Goal: Task Accomplishment & Management: Complete application form

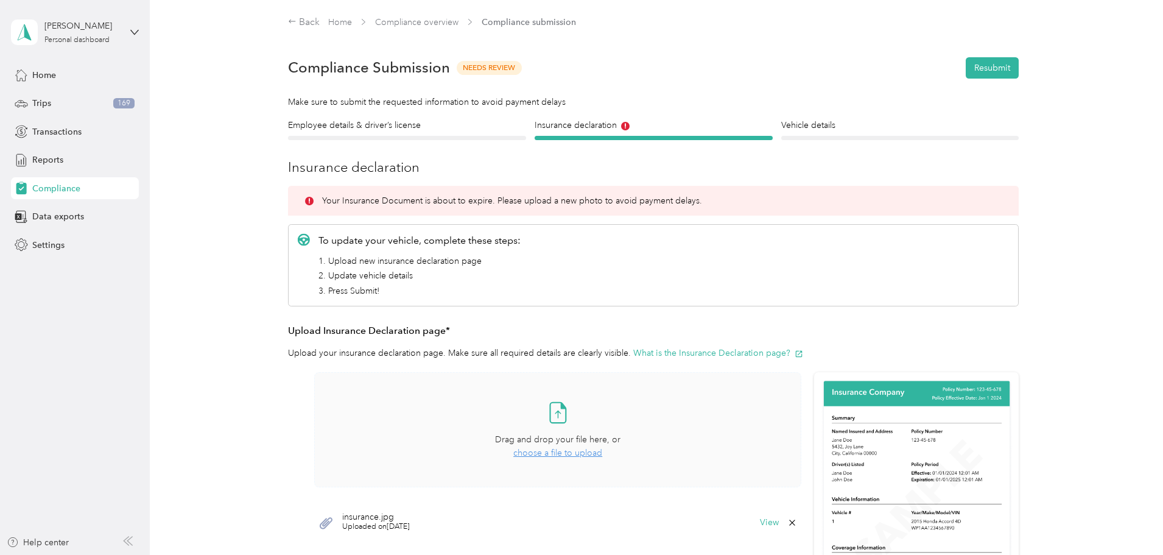
scroll to position [104, 0]
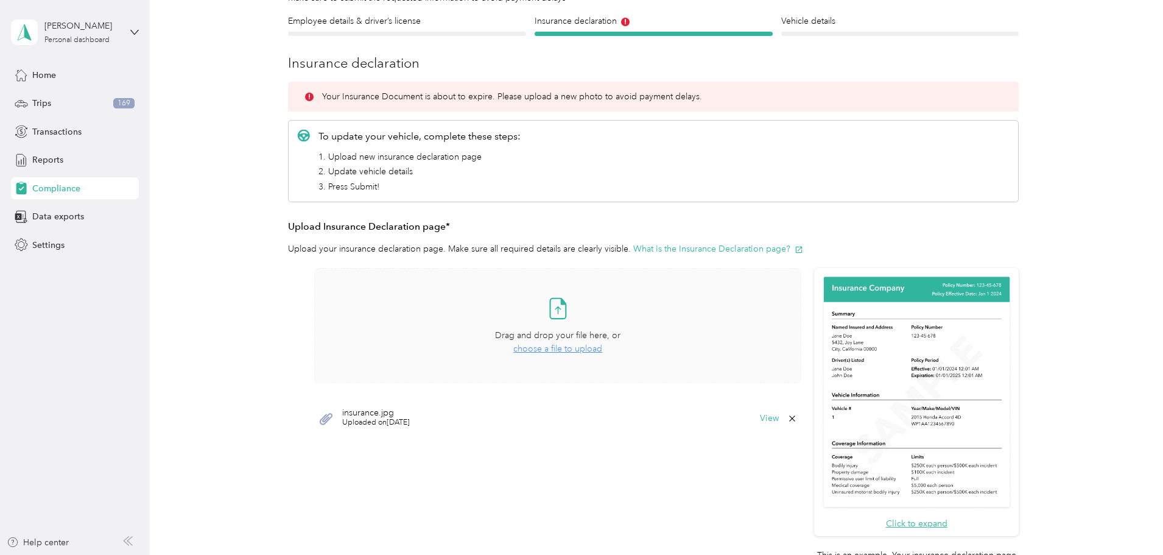
click at [547, 349] on span "choose a file to upload" at bounding box center [557, 348] width 89 height 10
click at [791, 417] on icon at bounding box center [792, 418] width 10 height 10
click at [760, 427] on button "Yes" at bounding box center [760, 426] width 24 height 19
click at [549, 349] on span "choose a file to upload" at bounding box center [557, 348] width 89 height 10
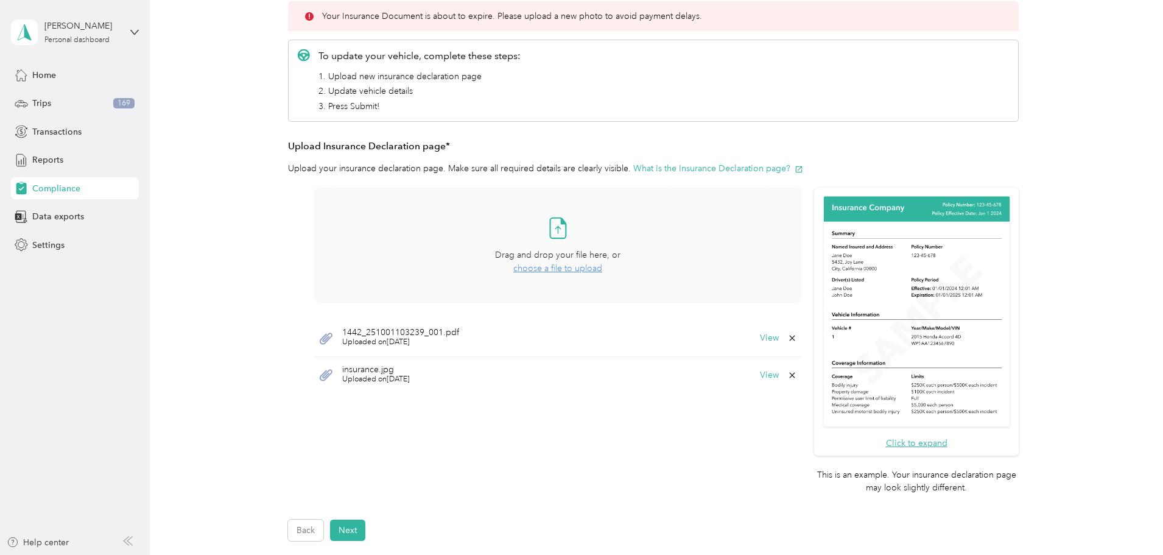
scroll to position [226, 0]
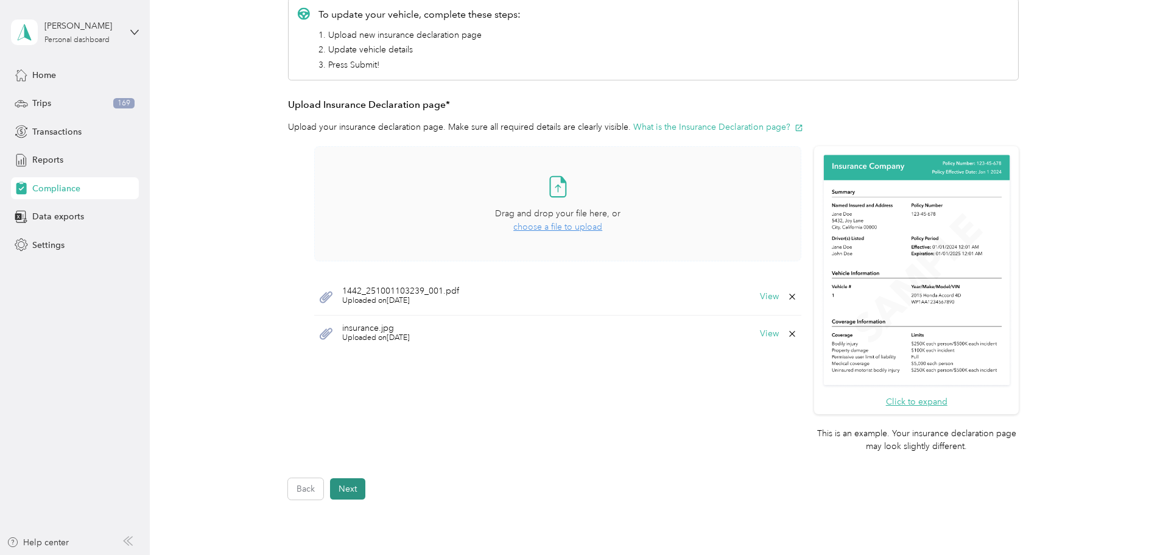
click at [348, 490] on button "Next" at bounding box center [347, 488] width 35 height 21
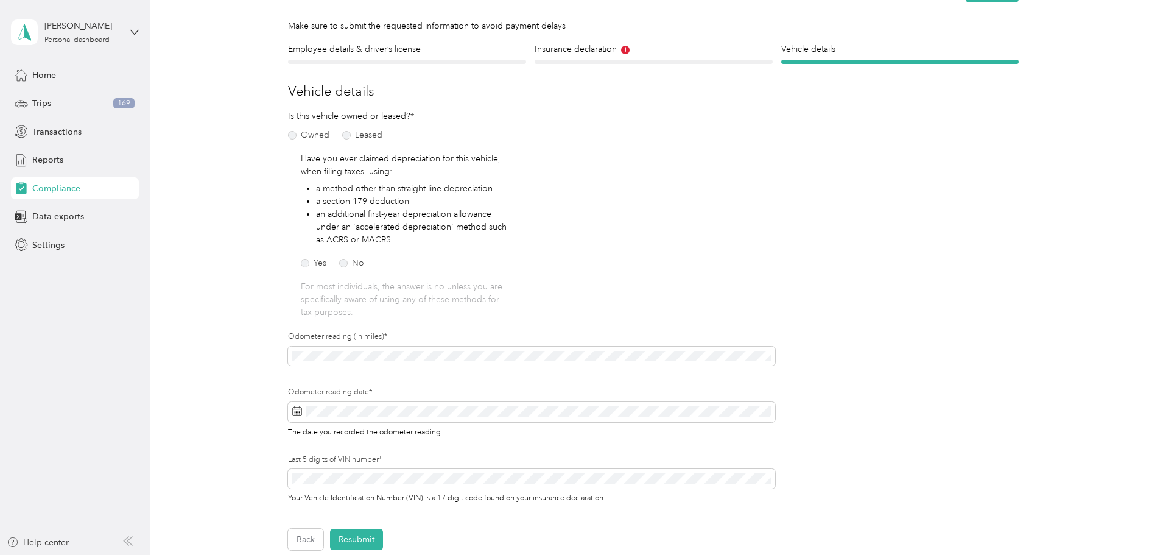
scroll to position [137, 0]
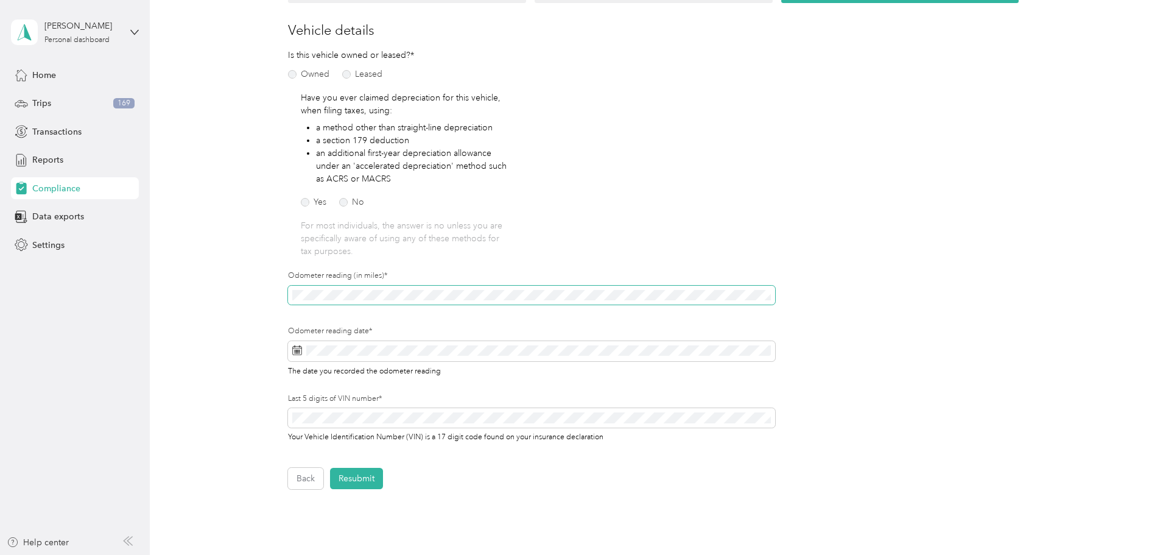
click at [221, 279] on div "Employee details & driver’s license License Insurance declaration Insurance Veh…" at bounding box center [653, 235] width 877 height 507
click at [299, 353] on rect at bounding box center [299, 353] width 1 height 1
click at [295, 351] on rect at bounding box center [295, 351] width 1 height 1
click at [364, 343] on span at bounding box center [531, 351] width 487 height 21
click at [409, 185] on icon at bounding box center [405, 185] width 6 height 11
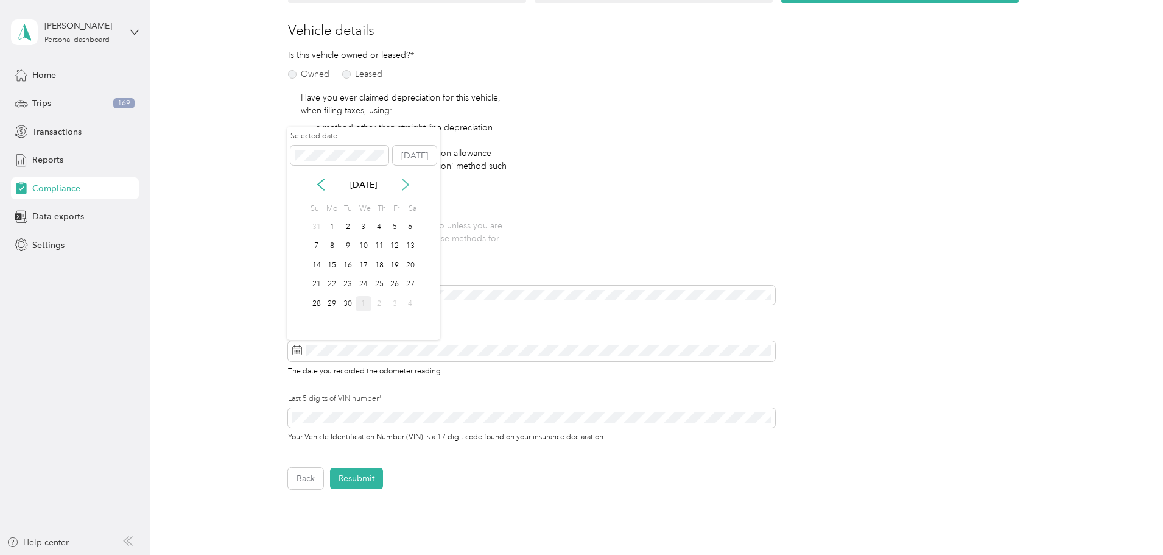
click at [409, 185] on icon at bounding box center [405, 185] width 6 height 11
click at [362, 223] on div "1" at bounding box center [364, 226] width 16 height 15
click at [451, 485] on div "Back Resubmit" at bounding box center [653, 478] width 731 height 21
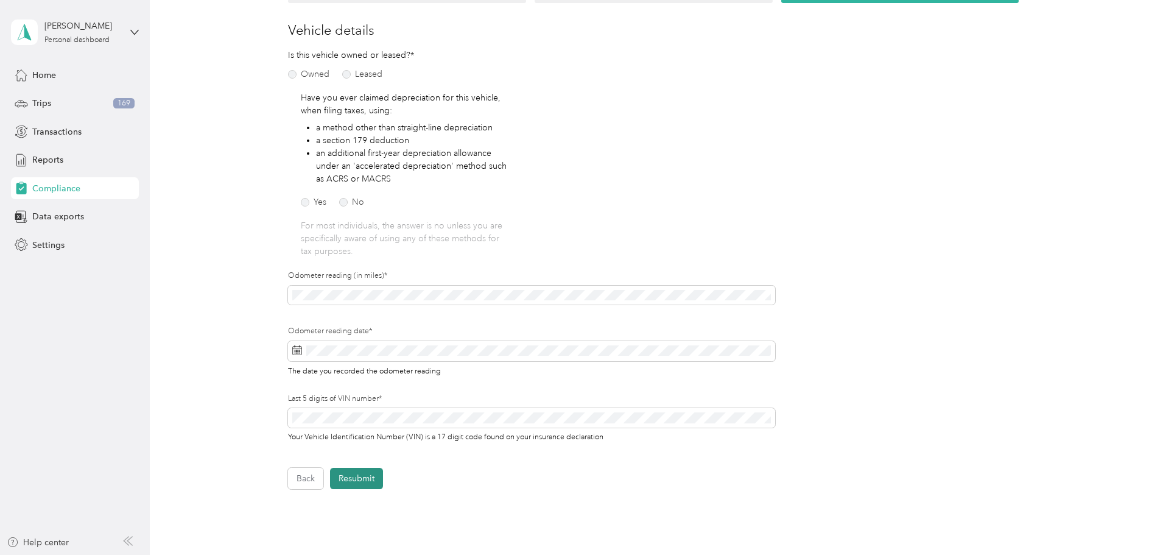
click at [354, 478] on button "Resubmit" at bounding box center [356, 478] width 53 height 21
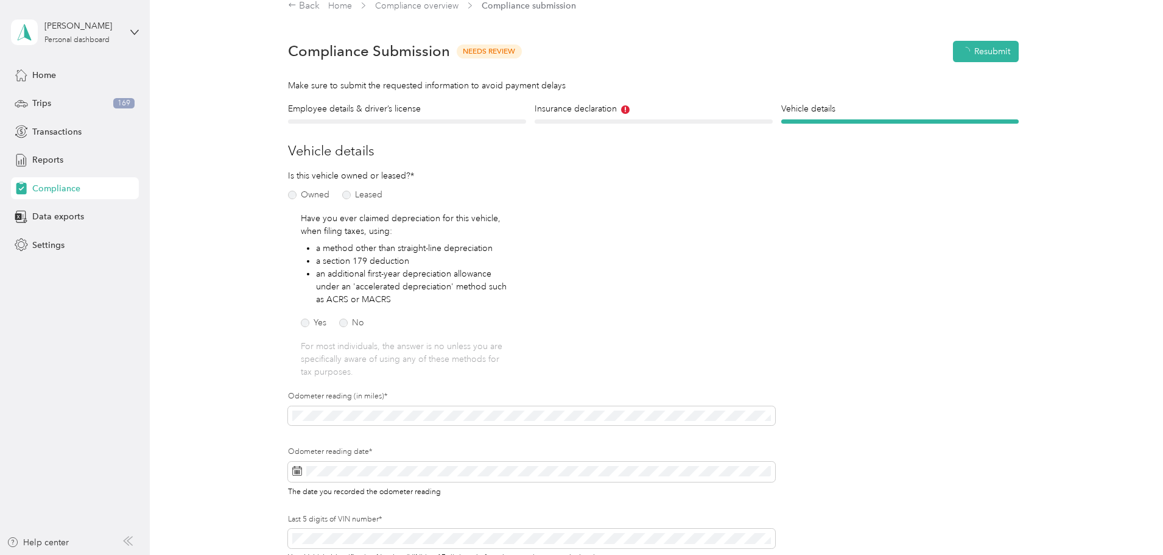
scroll to position [15, 0]
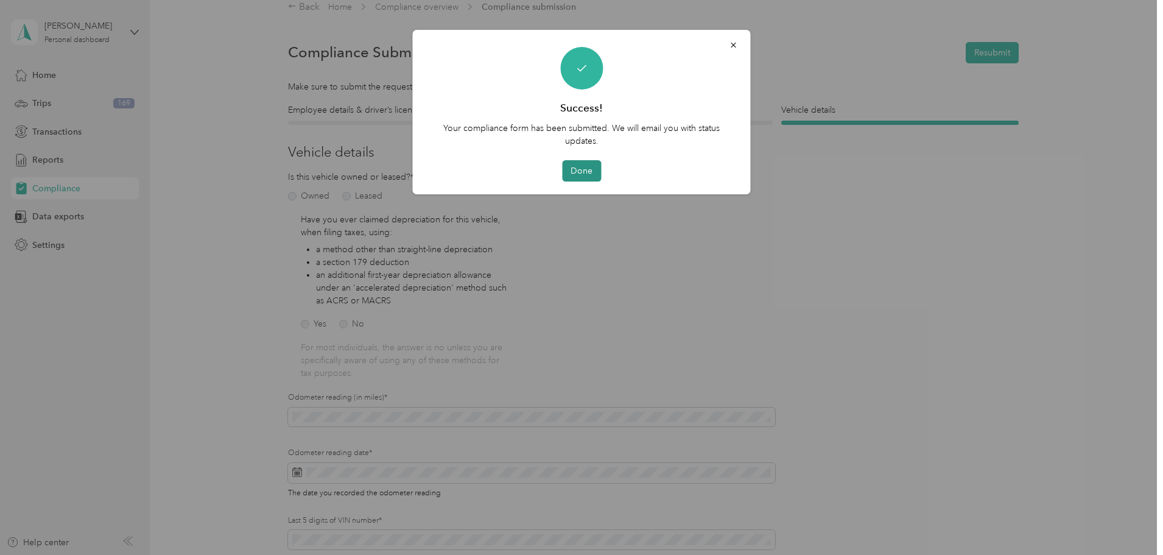
click at [579, 169] on button "Done" at bounding box center [581, 170] width 39 height 21
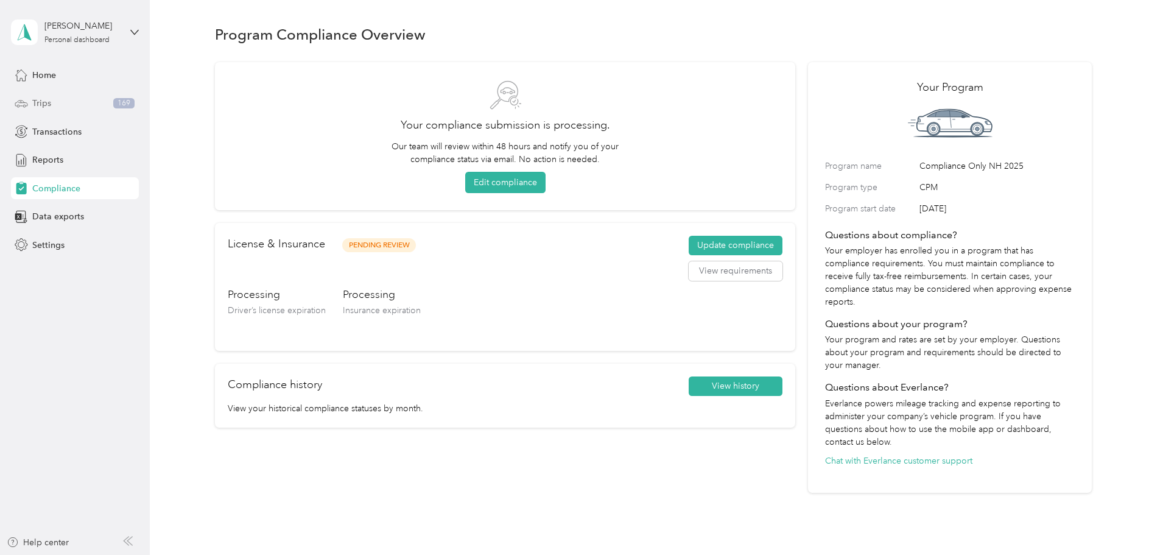
click at [39, 102] on span "Trips" at bounding box center [41, 103] width 19 height 13
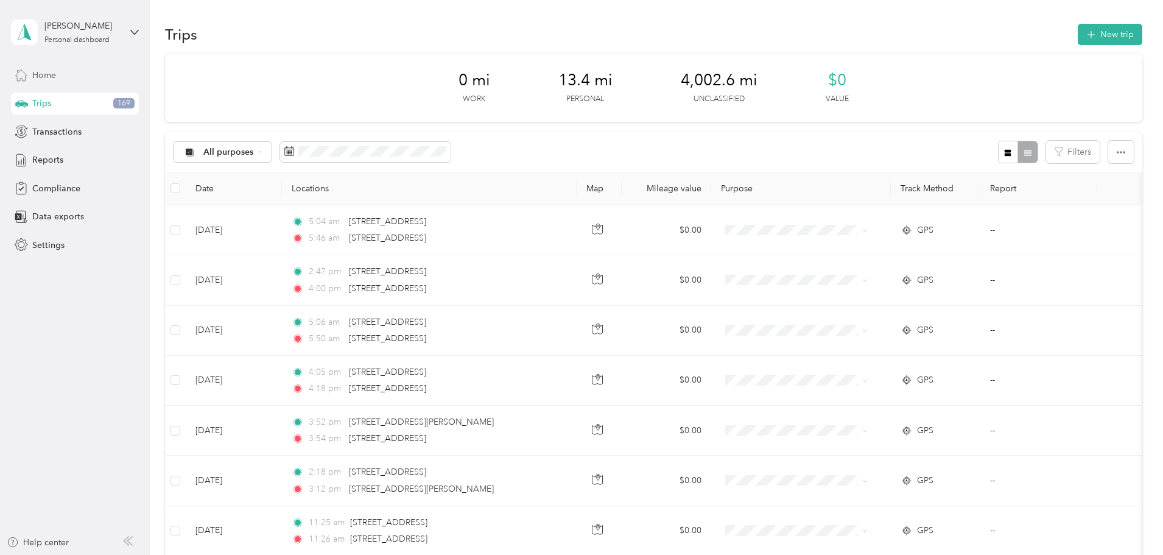
drag, startPoint x: 39, startPoint y: 102, endPoint x: 104, endPoint y: 77, distance: 69.8
click at [104, 77] on div "Home" at bounding box center [75, 75] width 128 height 22
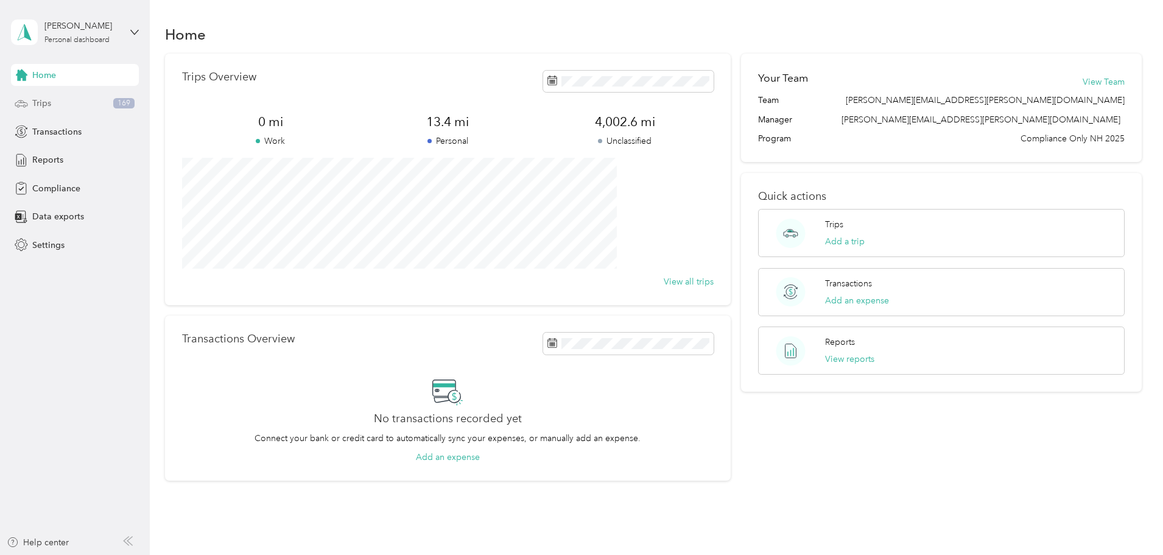
click at [60, 102] on div "Trips 169" at bounding box center [75, 104] width 128 height 22
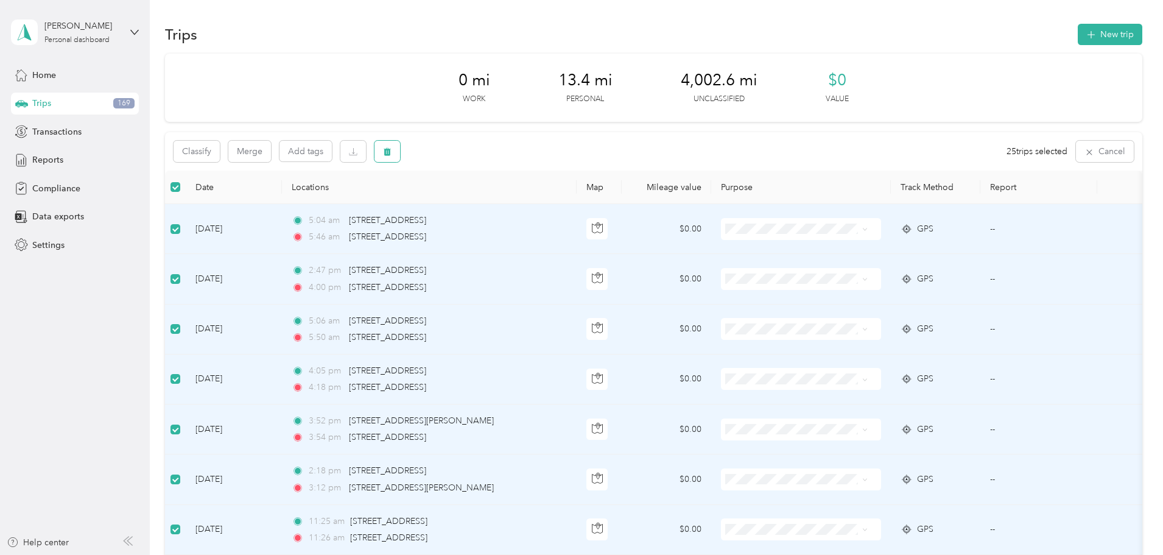
click at [391, 149] on icon "button" at bounding box center [387, 152] width 7 height 8
click at [558, 204] on button "Yes" at bounding box center [562, 201] width 24 height 19
click at [391, 153] on icon "button" at bounding box center [387, 152] width 7 height 8
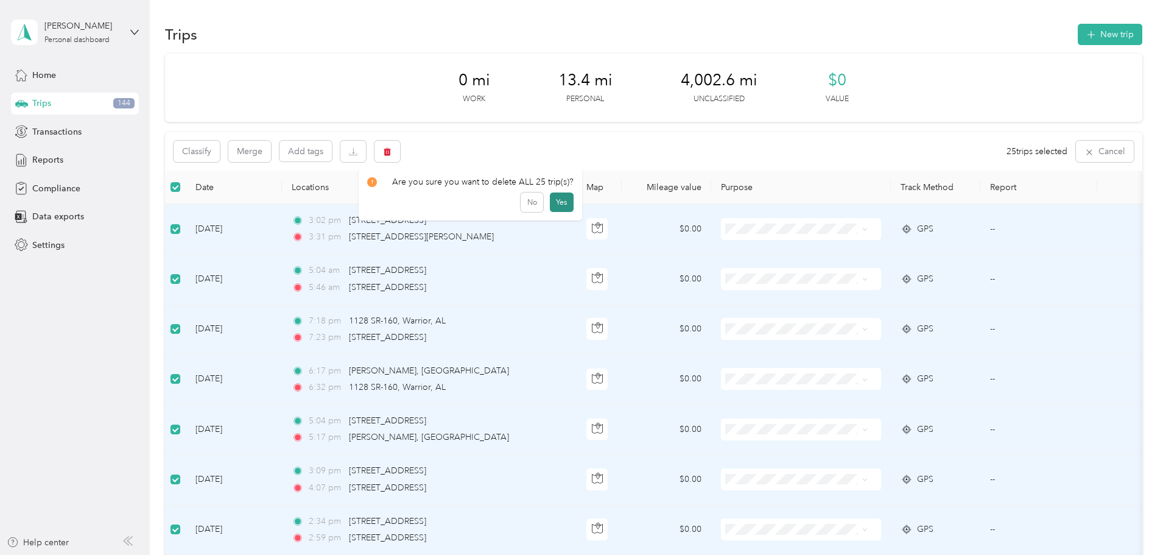
click at [564, 205] on button "Yes" at bounding box center [562, 201] width 24 height 19
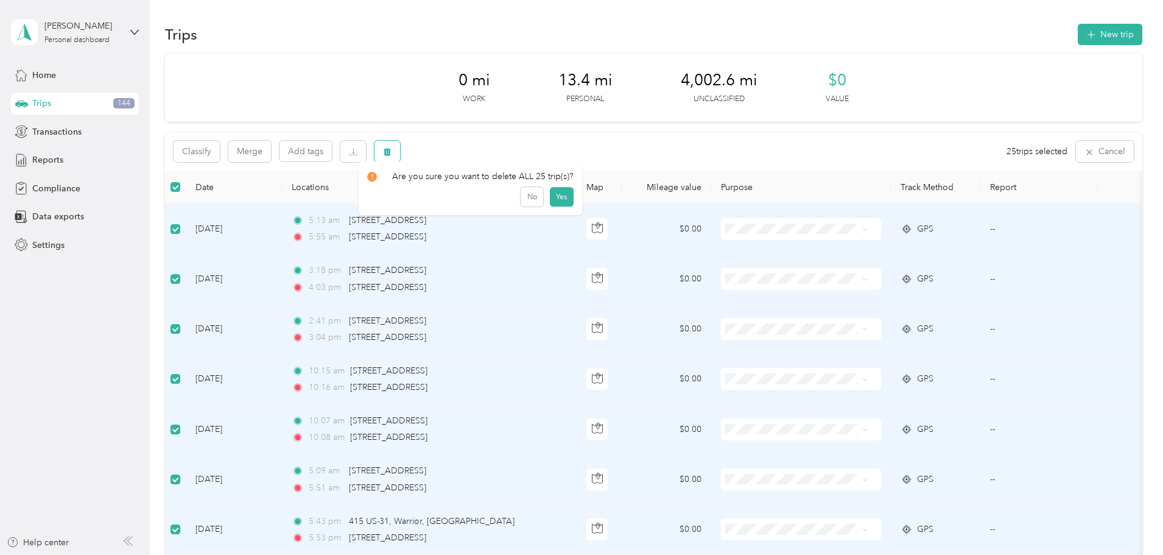
click at [391, 151] on icon "button" at bounding box center [387, 151] width 9 height 9
click at [560, 204] on button "Yes" at bounding box center [562, 201] width 24 height 19
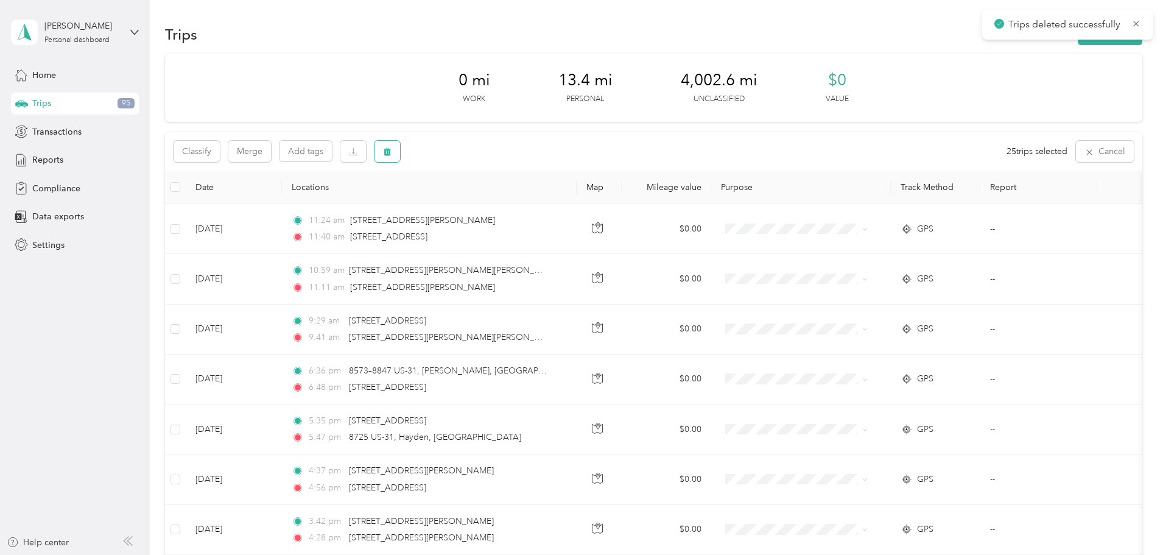
click at [391, 152] on icon "button" at bounding box center [387, 152] width 7 height 8
click at [559, 201] on button "Yes" at bounding box center [562, 201] width 24 height 19
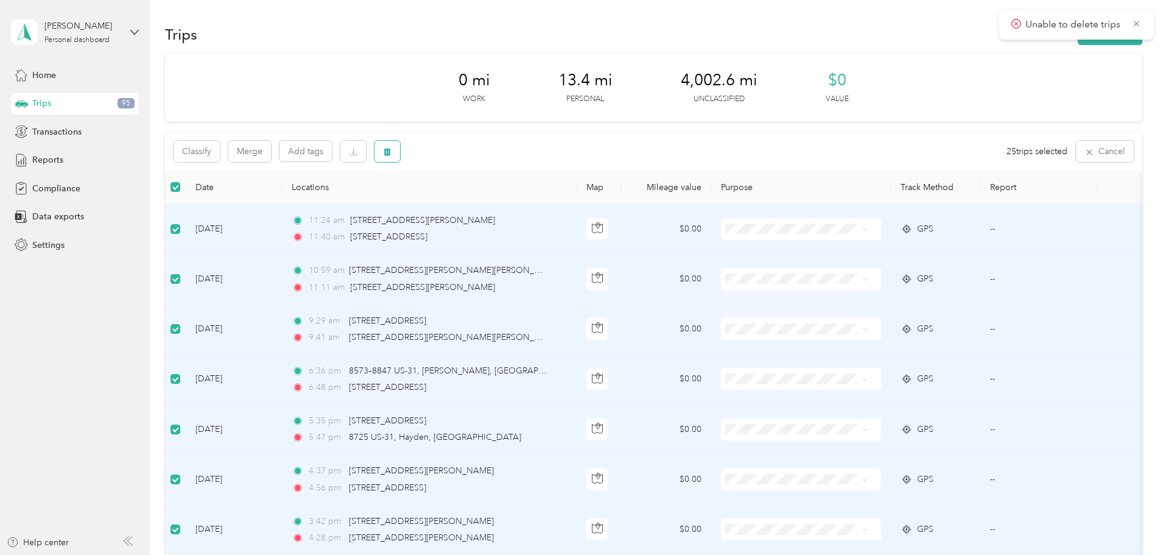
click at [391, 152] on icon "button" at bounding box center [387, 151] width 9 height 9
click at [553, 202] on button "Yes" at bounding box center [562, 201] width 24 height 19
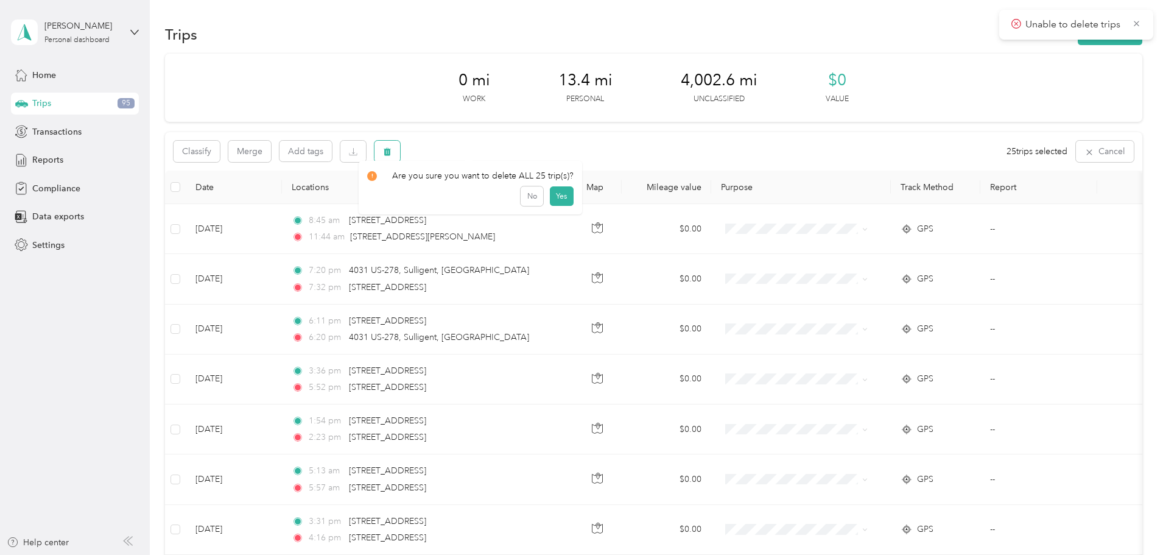
click at [400, 152] on button "button" at bounding box center [387, 151] width 26 height 21
click at [554, 203] on button "Yes" at bounding box center [562, 201] width 24 height 19
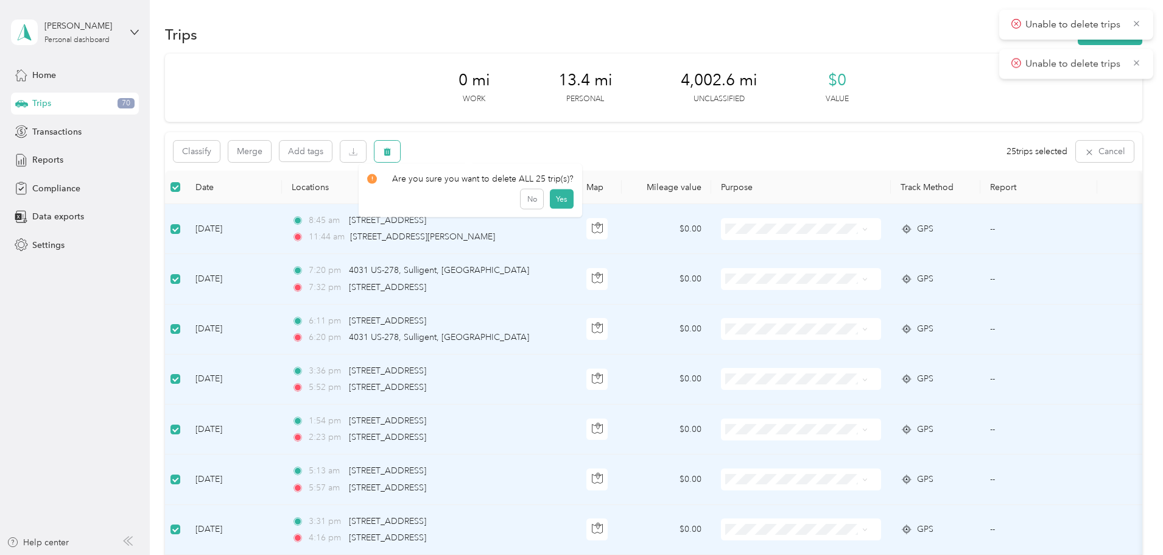
click at [391, 150] on icon "button" at bounding box center [387, 151] width 9 height 9
click at [555, 199] on button "Yes" at bounding box center [562, 201] width 24 height 19
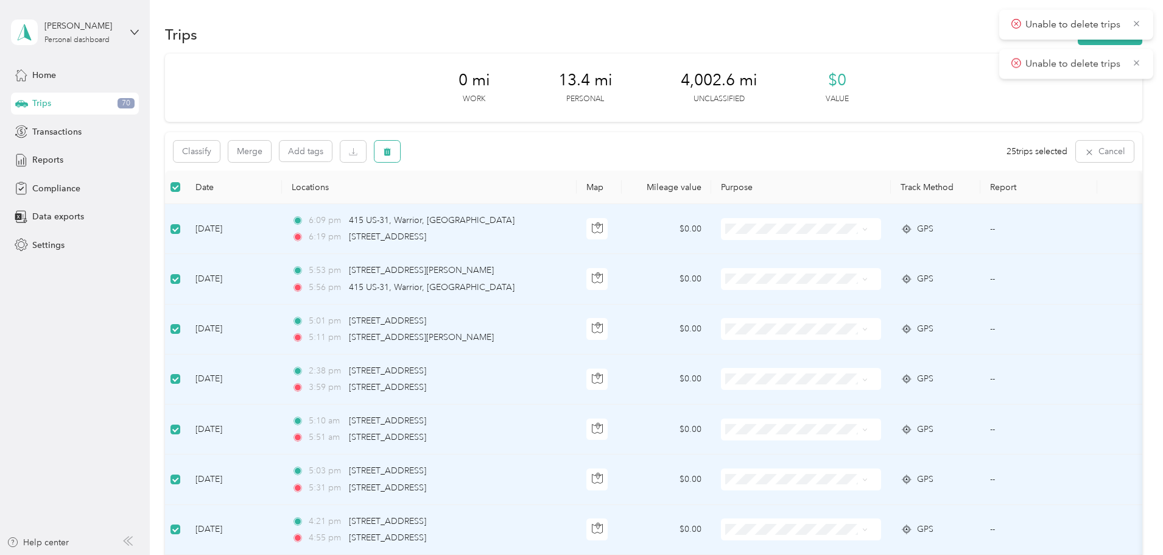
click at [391, 151] on icon "button" at bounding box center [387, 152] width 7 height 8
click at [553, 203] on button "Yes" at bounding box center [562, 201] width 24 height 19
click at [391, 151] on icon "button" at bounding box center [387, 151] width 9 height 9
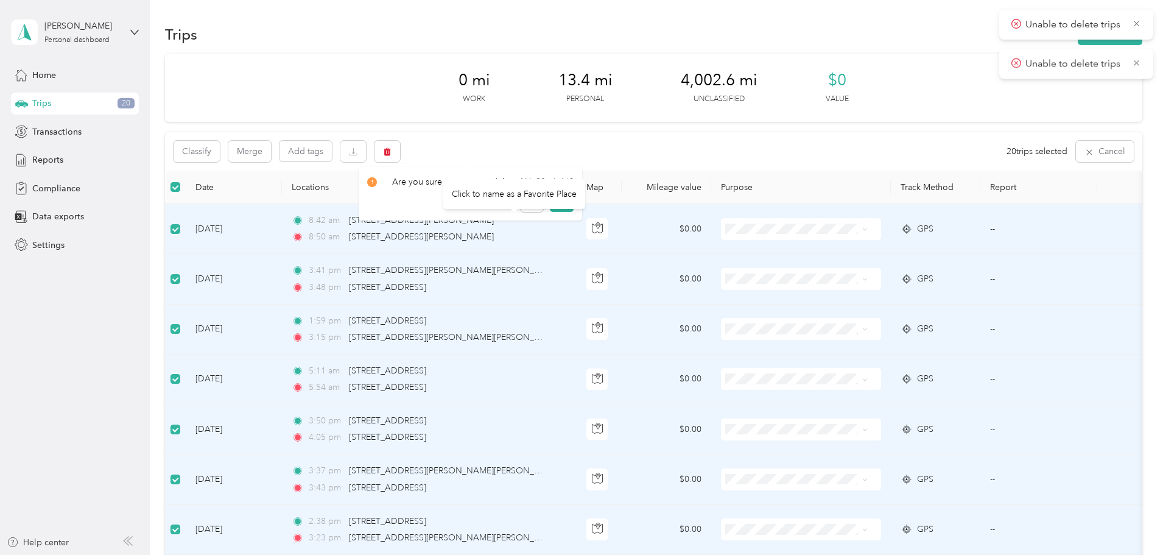
click at [560, 203] on div "Click to name as a Favorite Place" at bounding box center [514, 194] width 142 height 30
click at [561, 197] on button "Yes" at bounding box center [562, 201] width 24 height 19
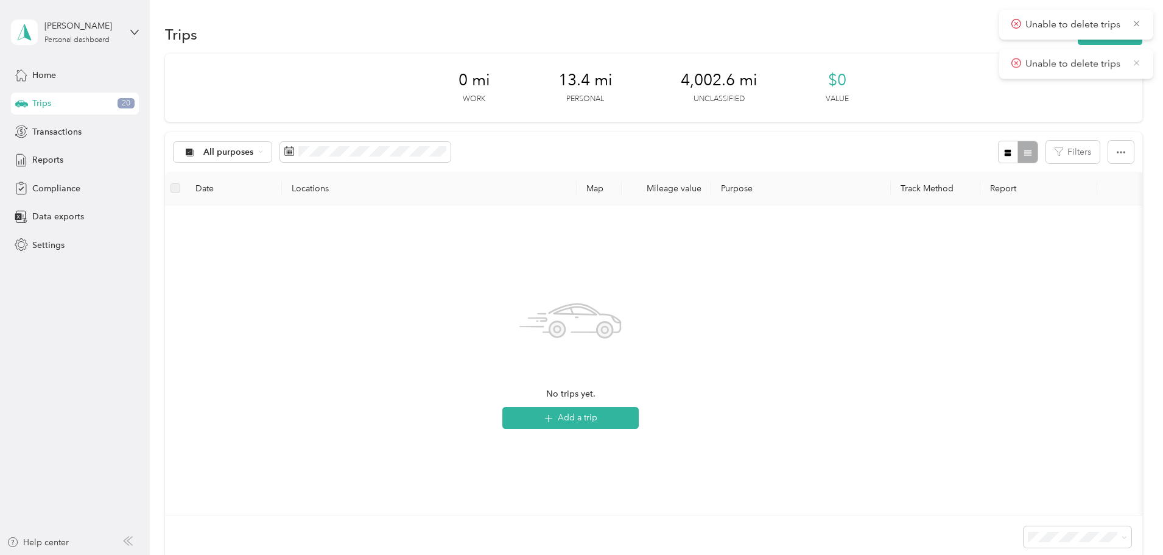
click at [1134, 65] on icon at bounding box center [1136, 62] width 5 height 5
click at [1135, 23] on icon at bounding box center [1137, 23] width 10 height 11
click at [61, 132] on span "Transactions" at bounding box center [56, 131] width 49 height 13
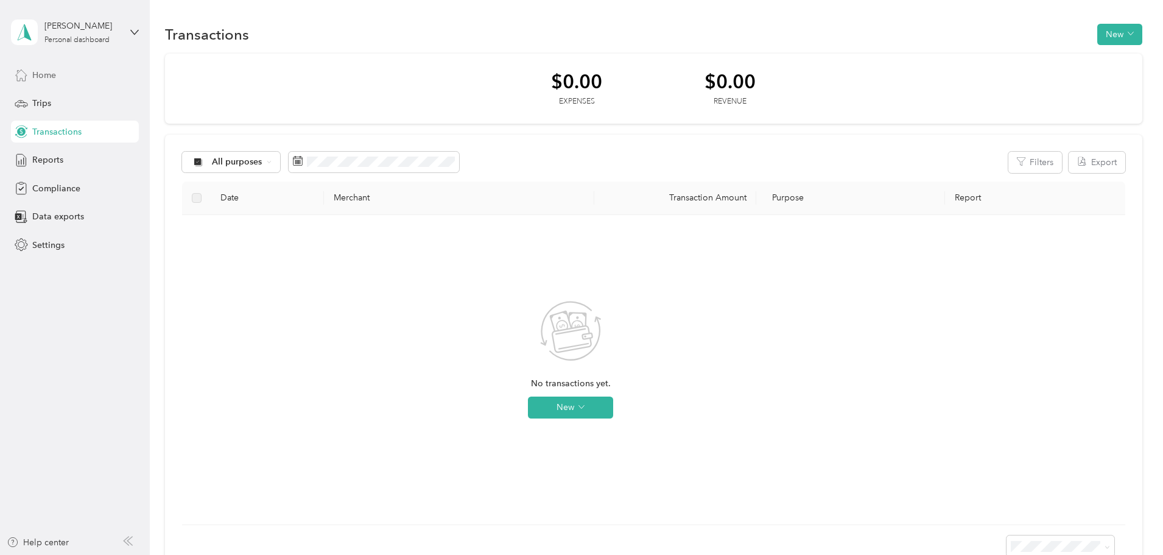
click at [44, 78] on span "Home" at bounding box center [44, 75] width 24 height 13
